Goal: Task Accomplishment & Management: Use online tool/utility

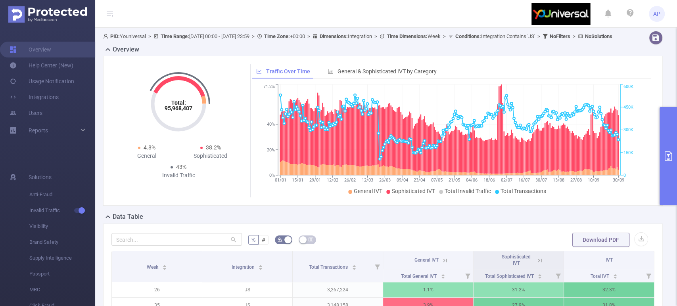
click at [666, 158] on icon "primary" at bounding box center [668, 156] width 10 height 10
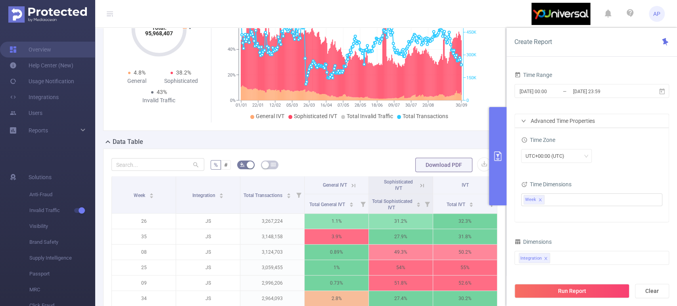
scroll to position [132, 0]
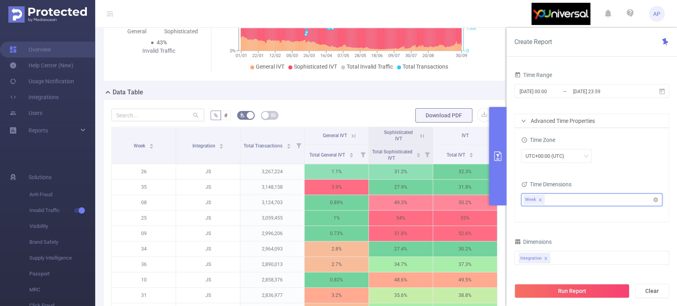
click at [539, 198] on icon "icon: close" at bounding box center [540, 200] width 4 height 4
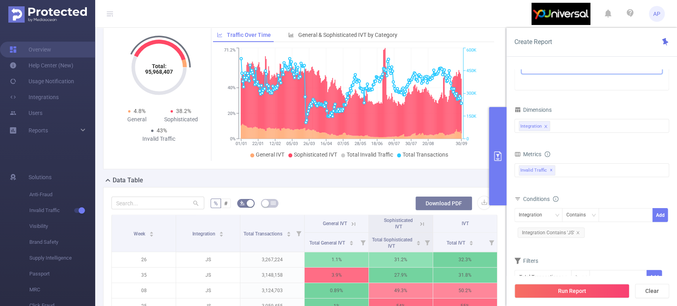
scroll to position [0, 0]
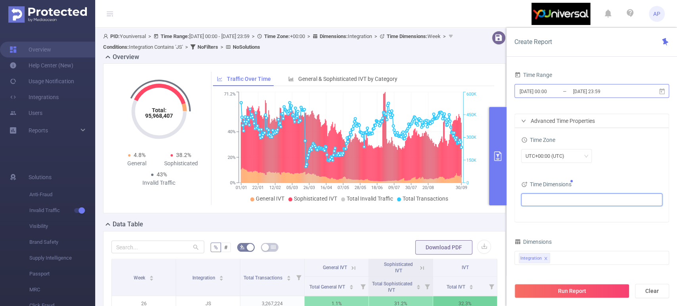
click at [549, 88] on input "[DATE] 00:00" at bounding box center [551, 91] width 64 height 11
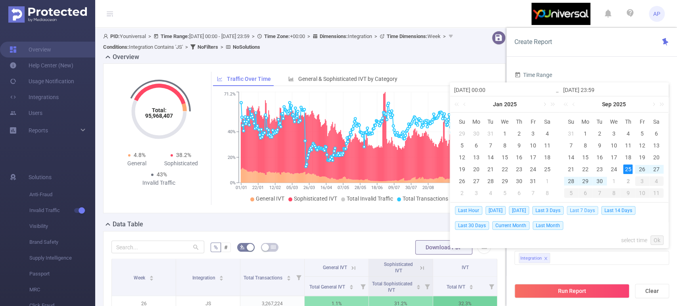
click at [587, 210] on span "Last 7 Days" at bounding box center [582, 210] width 31 height 9
type input "[DATE] 00:00"
type input "[DATE] 23:59"
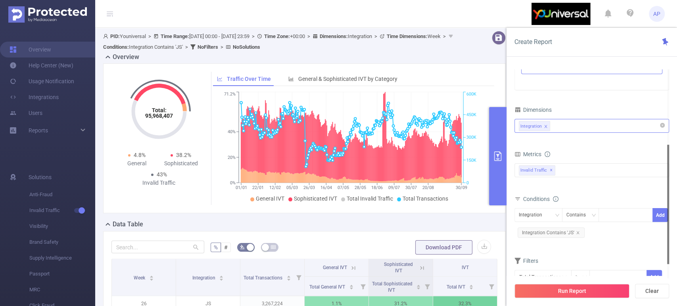
click at [561, 126] on div "Integration" at bounding box center [592, 125] width 146 height 13
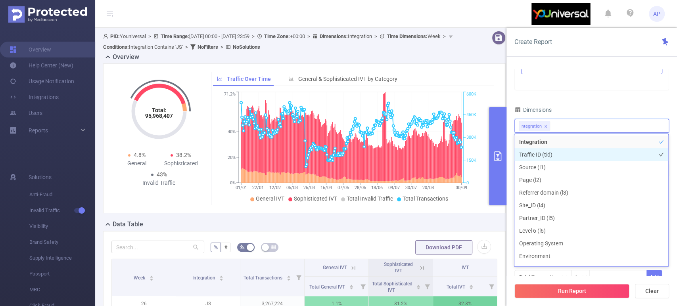
click at [561, 152] on li "Traffic ID (tid)" at bounding box center [591, 154] width 154 height 13
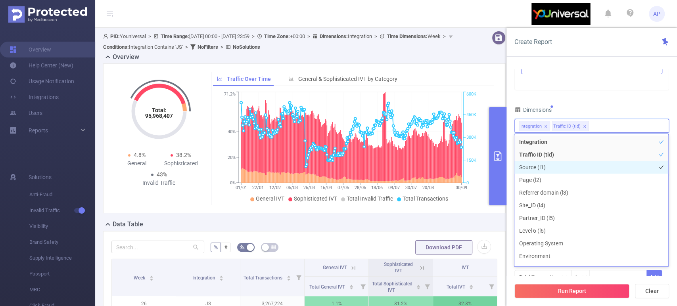
click at [559, 166] on li "Source (l1)" at bounding box center [591, 167] width 154 height 13
click at [559, 176] on li "Page (l2)" at bounding box center [591, 180] width 154 height 13
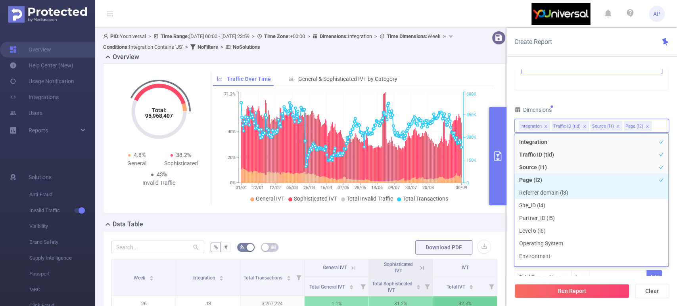
drag, startPoint x: 573, startPoint y: 188, endPoint x: 571, endPoint y: 192, distance: 4.3
click at [573, 189] on li "Referrer domain (l3)" at bounding box center [591, 192] width 154 height 13
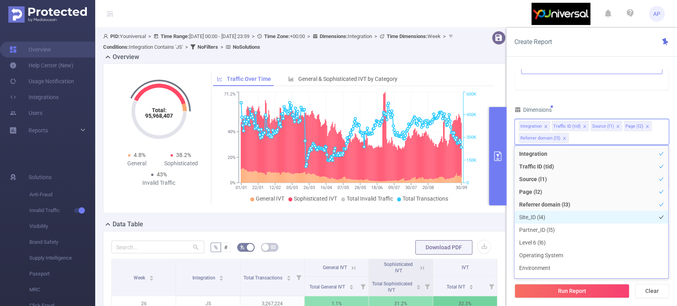
click at [563, 214] on li "Site_ID (l4)" at bounding box center [591, 217] width 154 height 13
click at [567, 228] on li "Partner_ID (l5)" at bounding box center [591, 230] width 154 height 13
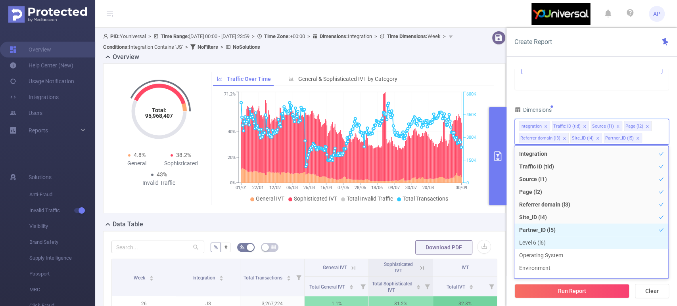
click at [553, 243] on li "Level 6 (l6)" at bounding box center [591, 242] width 154 height 13
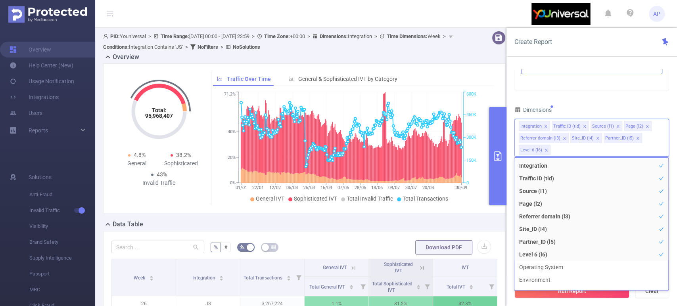
click at [601, 96] on div "Time Range [DATE] 00:00 _ [DATE] 23:59 Advanced Time Properties Time Zone UTC+0…" at bounding box center [591, 127] width 155 height 381
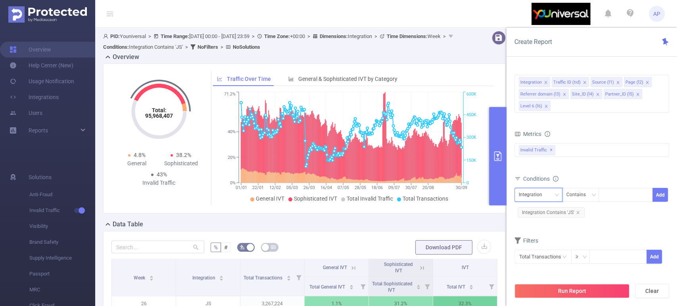
click at [548, 195] on div "Integration" at bounding box center [538, 194] width 39 height 13
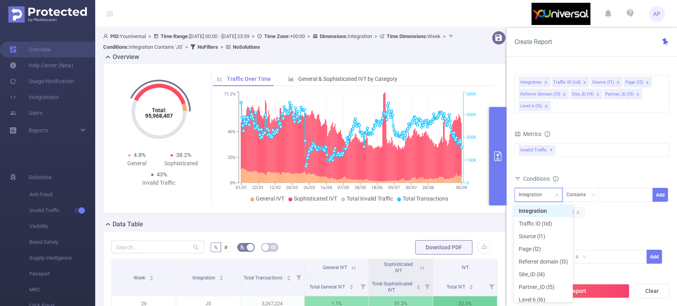
click at [548, 195] on div "Integration" at bounding box center [538, 194] width 39 height 13
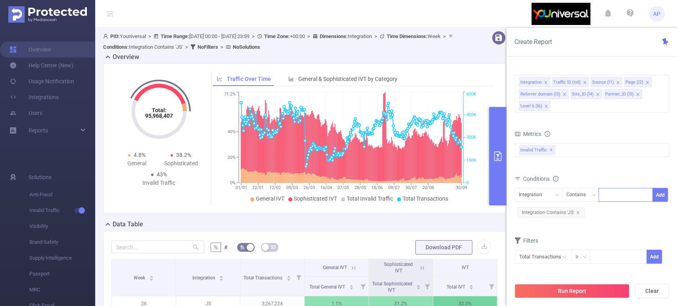
click at [613, 193] on div at bounding box center [626, 194] width 46 height 13
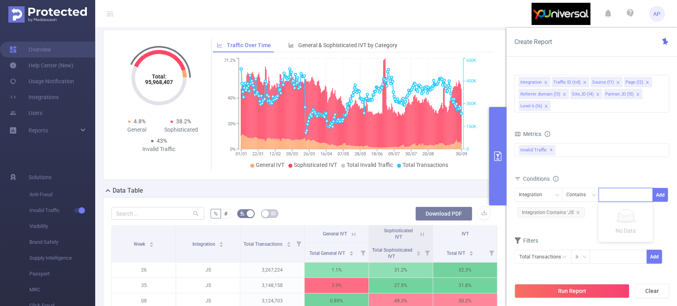
scroll to position [88, 0]
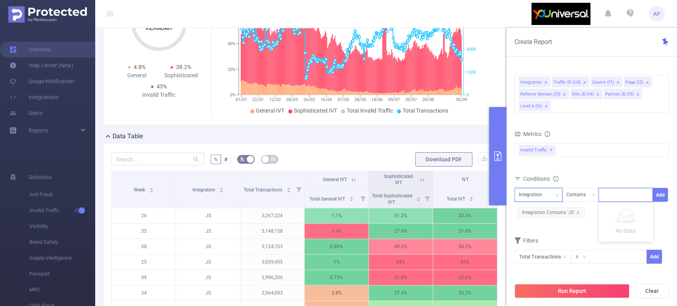
click at [551, 194] on div "Integration" at bounding box center [538, 194] width 39 height 13
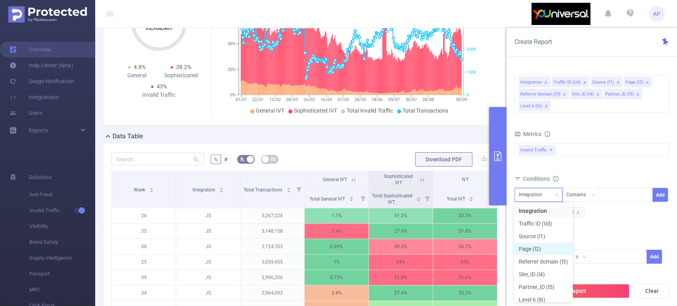
click at [553, 250] on li "Page (l2)" at bounding box center [543, 249] width 59 height 13
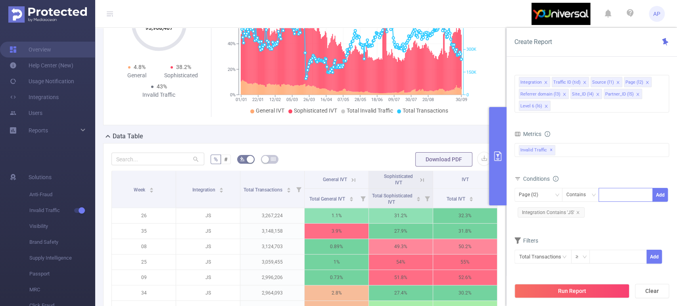
click at [619, 198] on div at bounding box center [626, 194] width 46 height 13
type input "easy"
drag, startPoint x: 616, startPoint y: 207, endPoint x: 628, endPoint y: 203, distance: 12.4
click at [617, 207] on li "easy" at bounding box center [625, 210] width 54 height 13
click at [661, 196] on button "Add" at bounding box center [659, 195] width 15 height 14
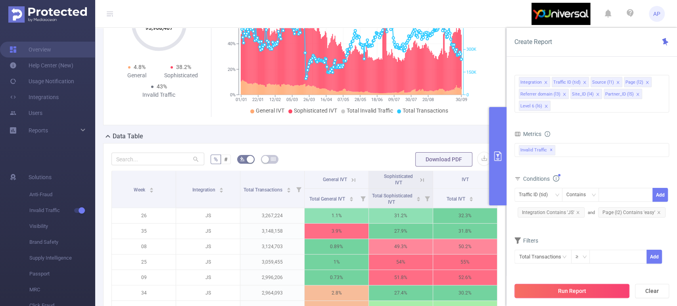
click at [595, 292] on button "Run Report" at bounding box center [571, 291] width 115 height 14
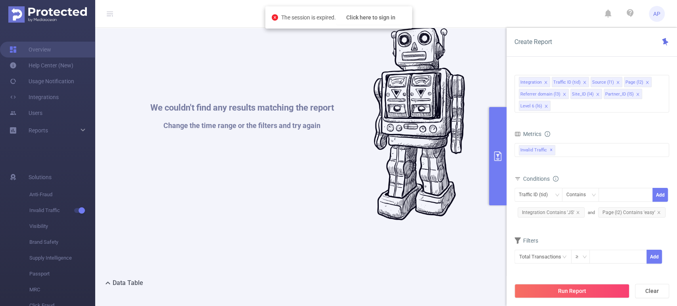
scroll to position [0, 0]
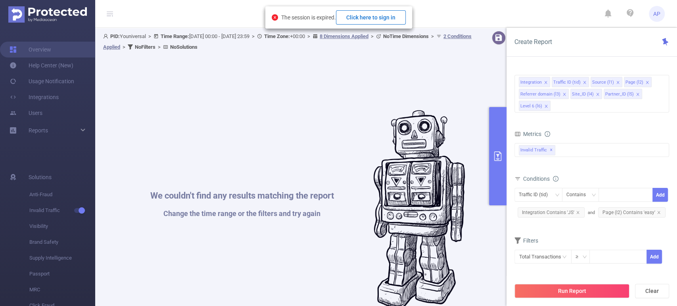
click at [364, 20] on button "Click here to sign in" at bounding box center [371, 17] width 70 height 14
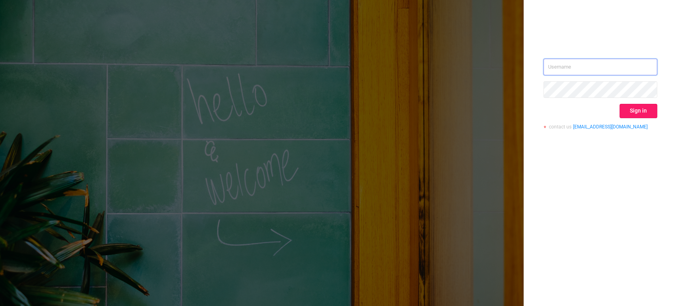
type input "[PERSON_NAME][EMAIL_ADDRESS][DOMAIN_NAME]"
click at [631, 113] on button "Sign in" at bounding box center [638, 111] width 38 height 14
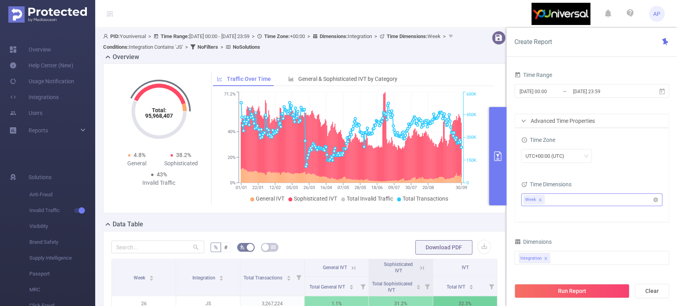
click at [538, 199] on icon "icon: close" at bounding box center [540, 200] width 4 height 4
click at [558, 199] on ul at bounding box center [588, 200] width 130 height 12
click at [623, 175] on div "Time Zone UTC+00:00 (UTC) Time Dimensions" at bounding box center [592, 175] width 154 height 94
click at [565, 254] on div "Integration" at bounding box center [592, 257] width 146 height 13
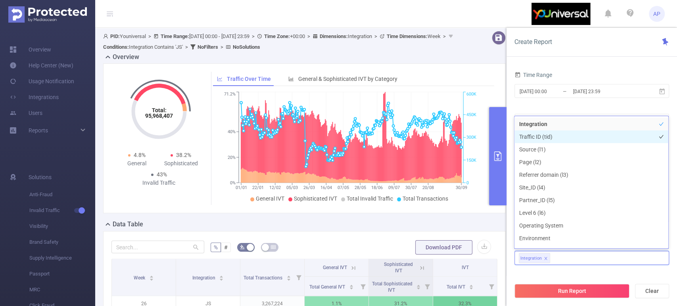
click at [573, 138] on li "Traffic ID (tid)" at bounding box center [591, 136] width 154 height 13
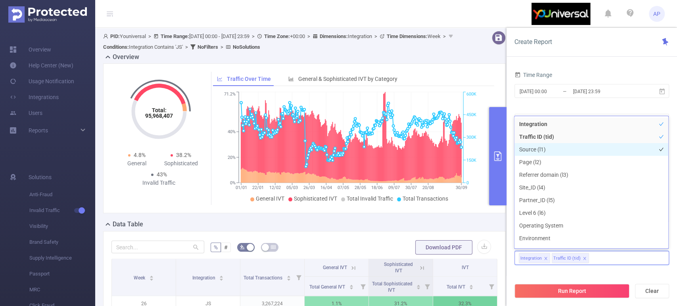
click at [558, 148] on li "Source (l1)" at bounding box center [591, 149] width 154 height 13
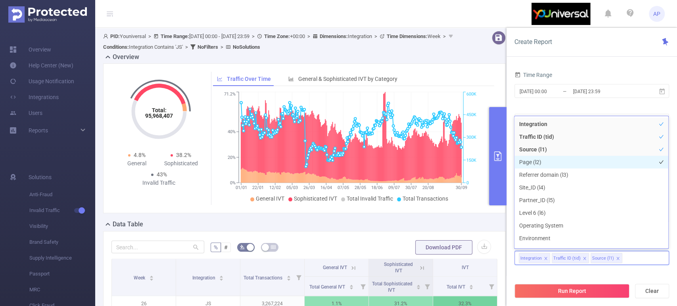
click at [550, 159] on li "Page (l2)" at bounding box center [591, 162] width 154 height 13
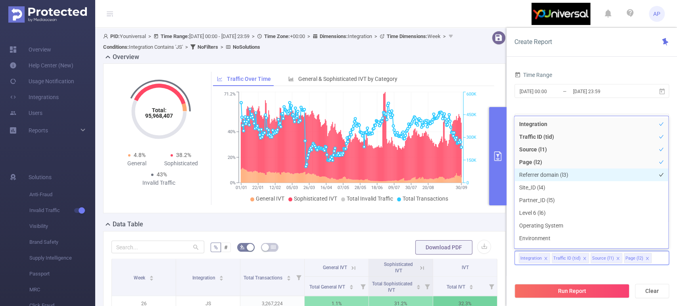
click at [575, 170] on li "Referrer domain (l3)" at bounding box center [591, 175] width 154 height 13
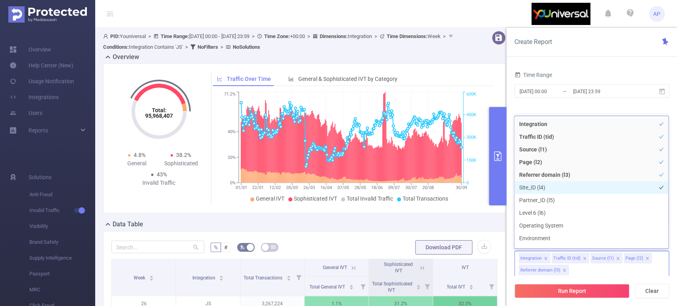
click at [552, 185] on li "Site_ID (l4)" at bounding box center [591, 187] width 154 height 13
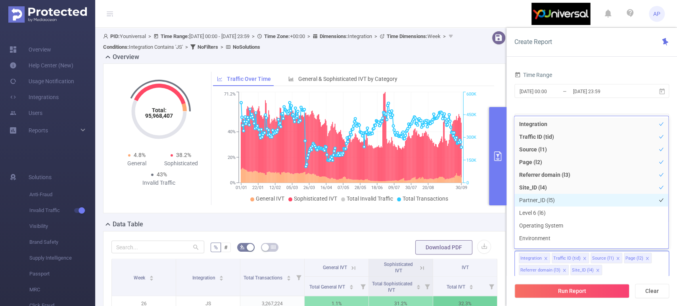
click at [567, 197] on li "Partner_ID (l5)" at bounding box center [591, 200] width 154 height 13
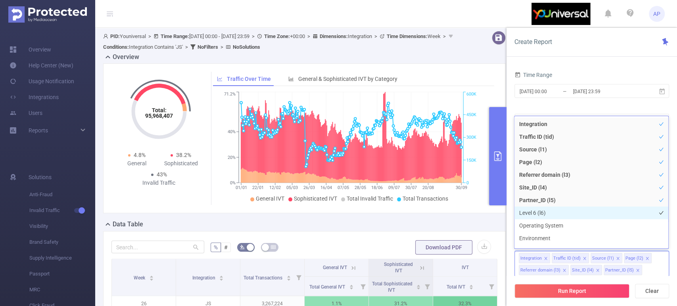
click at [554, 213] on li "Level 6 (l6)" at bounding box center [591, 213] width 154 height 13
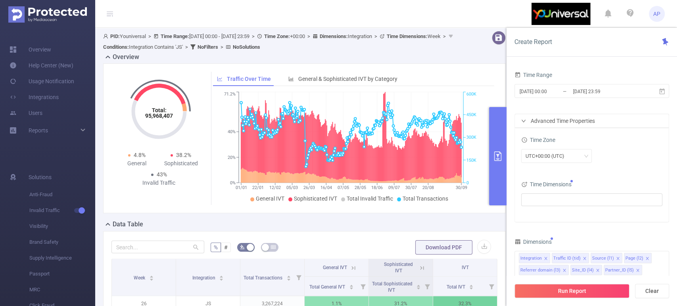
click at [615, 71] on div "Time Range" at bounding box center [591, 75] width 155 height 13
